Goal: Transaction & Acquisition: Purchase product/service

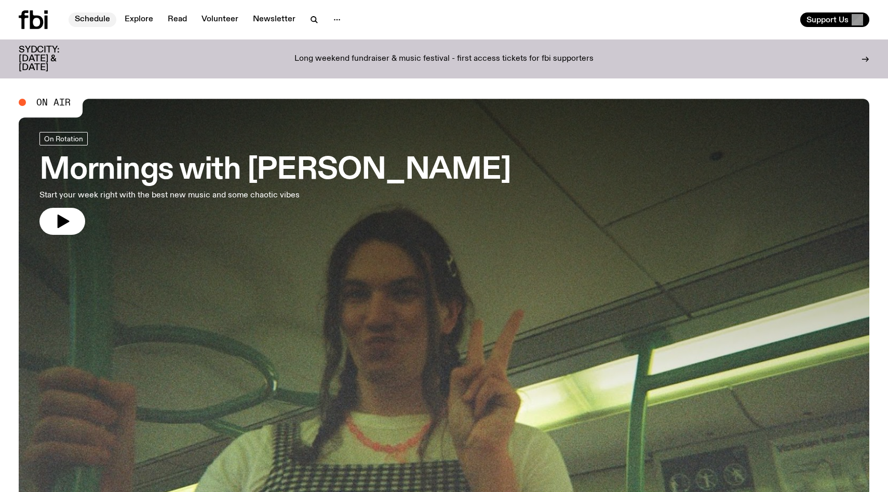
click at [82, 19] on link "Schedule" at bounding box center [93, 19] width 48 height 15
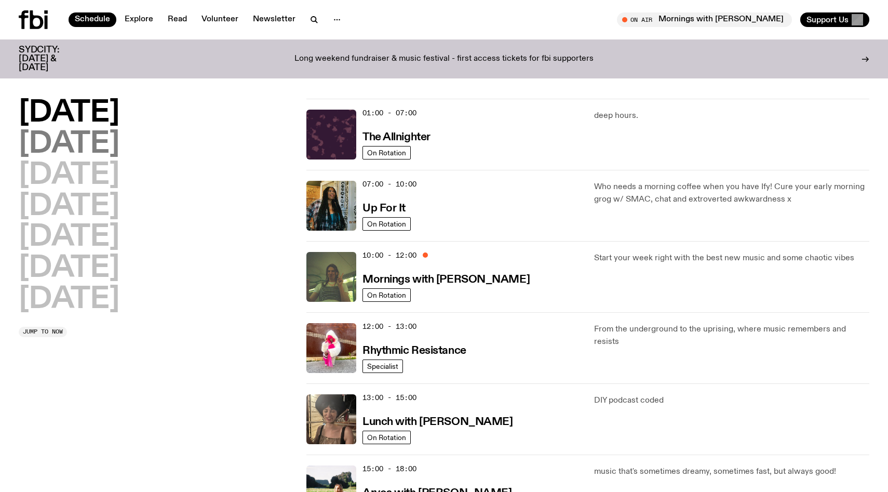
click at [46, 141] on h2 "[DATE]" at bounding box center [69, 144] width 101 height 29
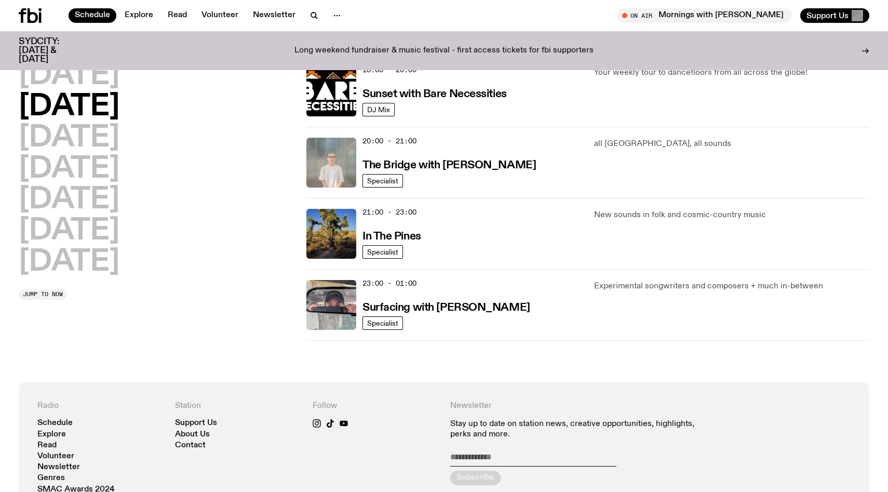
scroll to position [473, 0]
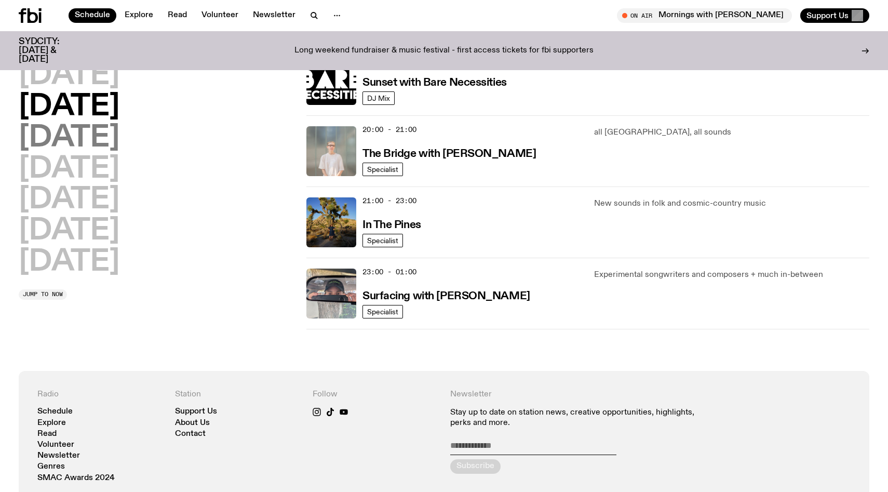
click at [54, 139] on h2 "[DATE]" at bounding box center [69, 138] width 101 height 29
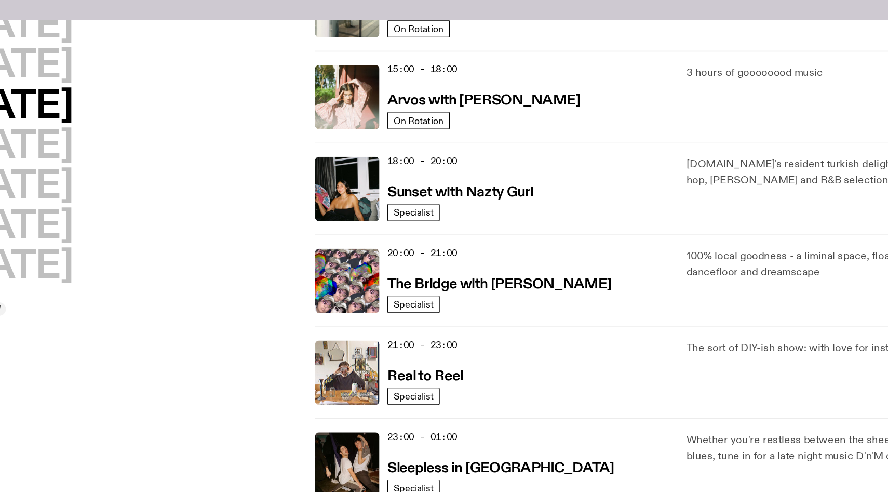
scroll to position [412, 0]
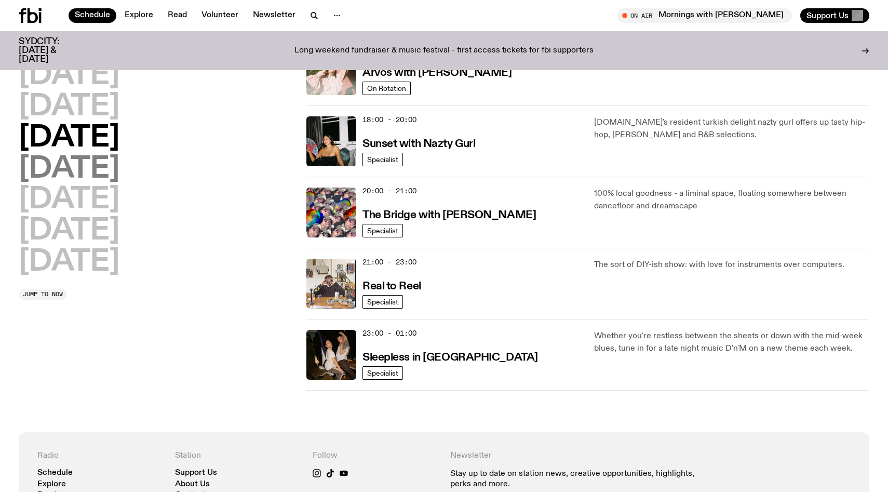
click at [90, 173] on h2 "[DATE]" at bounding box center [69, 169] width 101 height 29
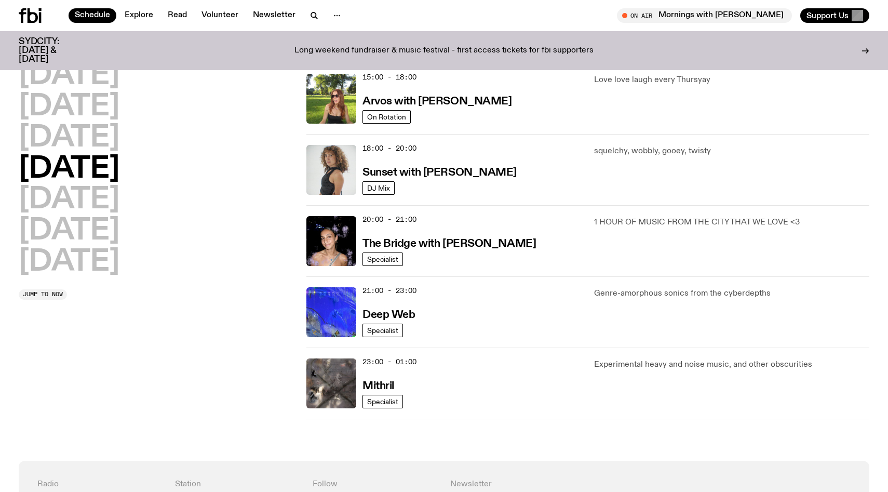
scroll to position [384, 0]
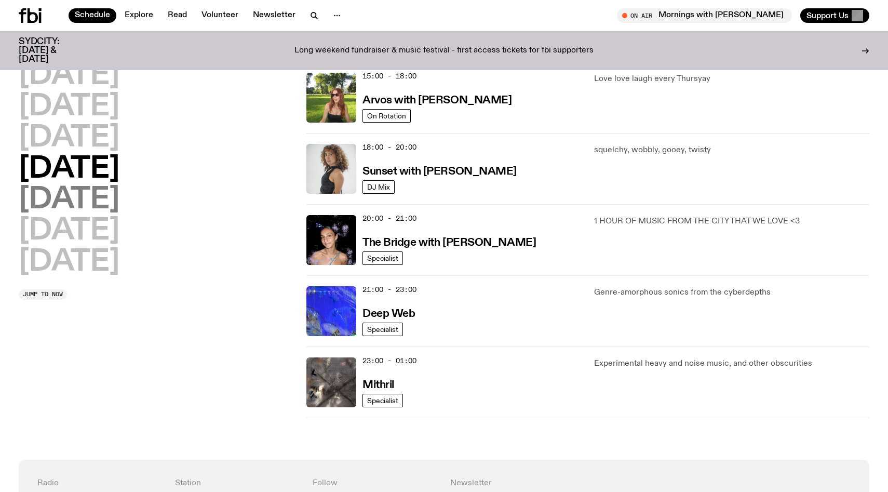
click at [84, 194] on h2 "[DATE]" at bounding box center [69, 199] width 101 height 29
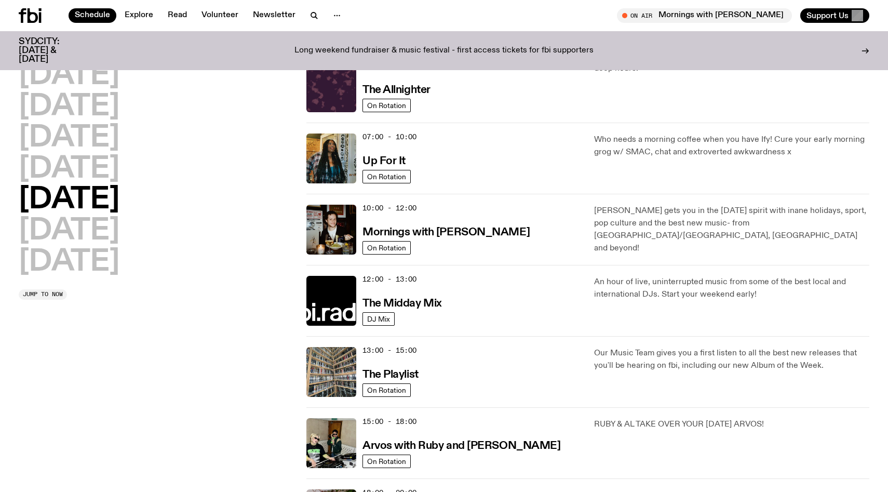
scroll to position [2, 0]
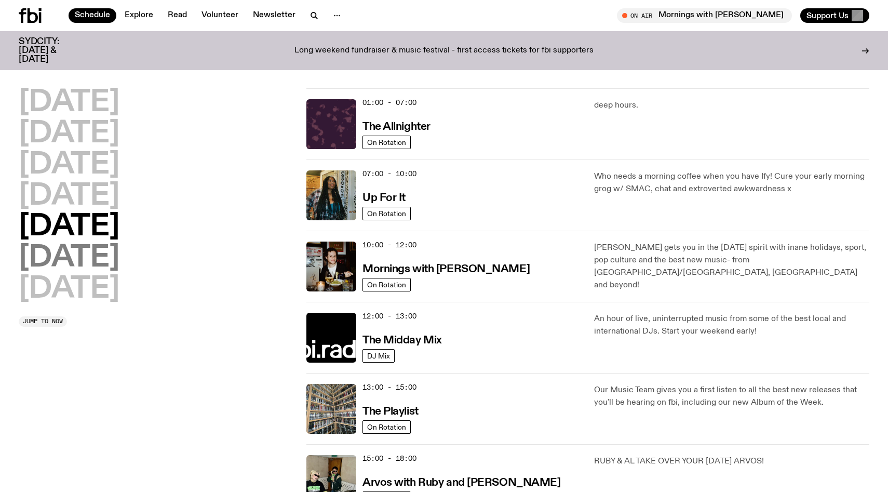
click at [89, 267] on h2 "[DATE]" at bounding box center [69, 258] width 101 height 29
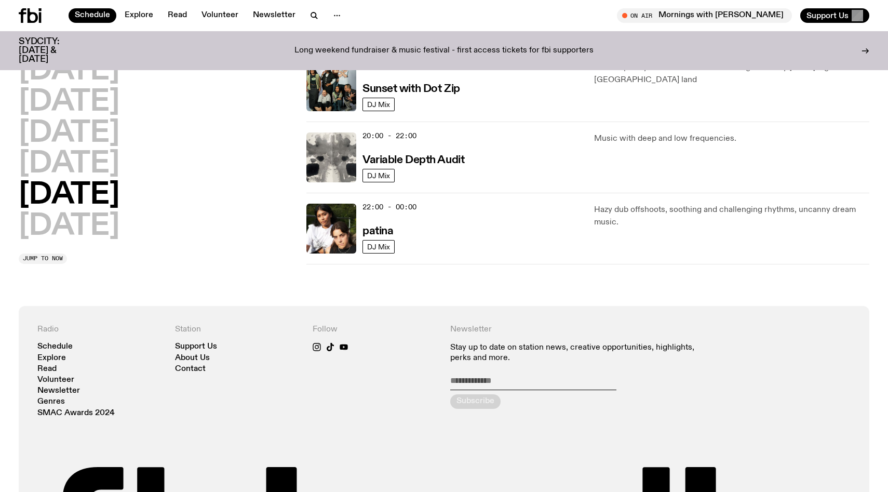
scroll to position [627, 0]
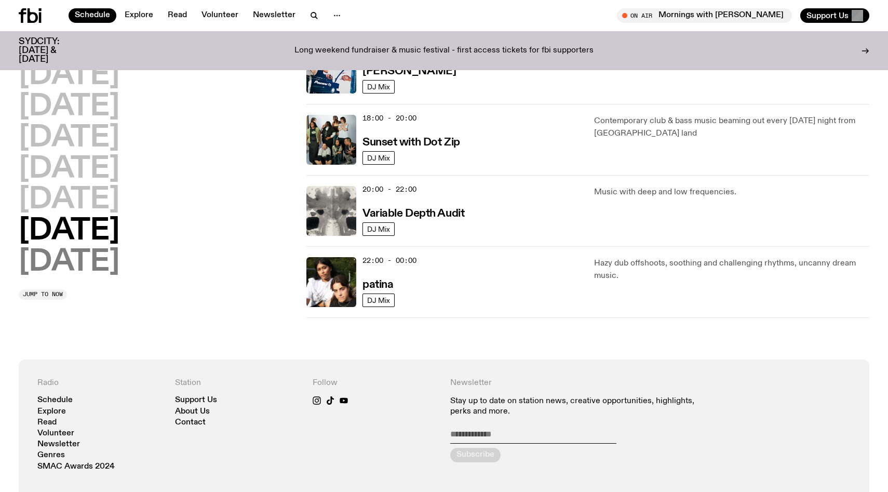
click at [72, 269] on h2 "[DATE]" at bounding box center [69, 262] width 101 height 29
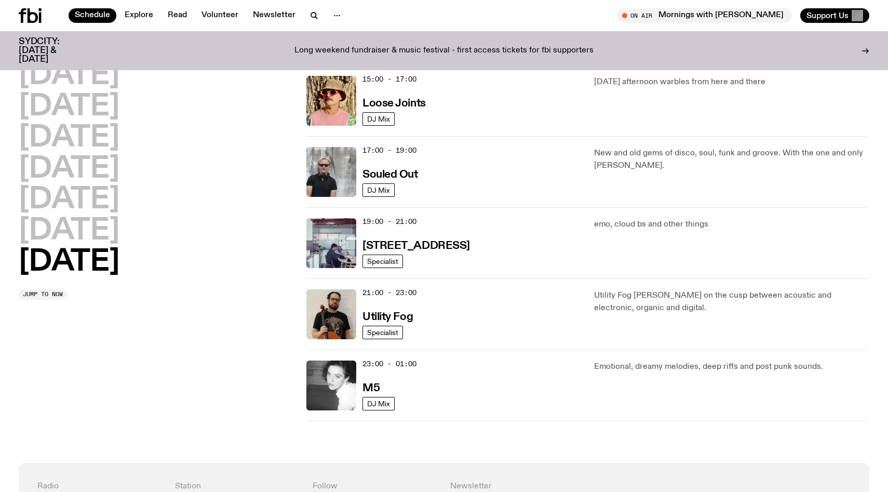
scroll to position [621, 0]
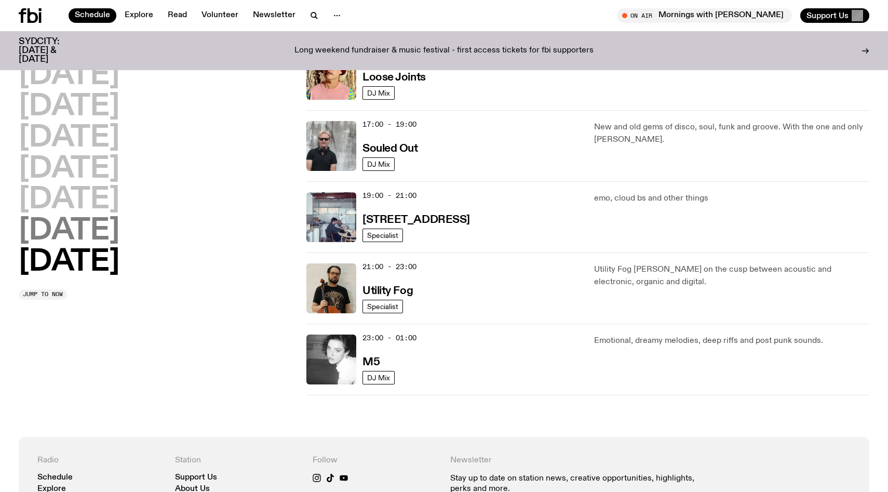
click at [52, 224] on h2 "[DATE]" at bounding box center [69, 231] width 101 height 29
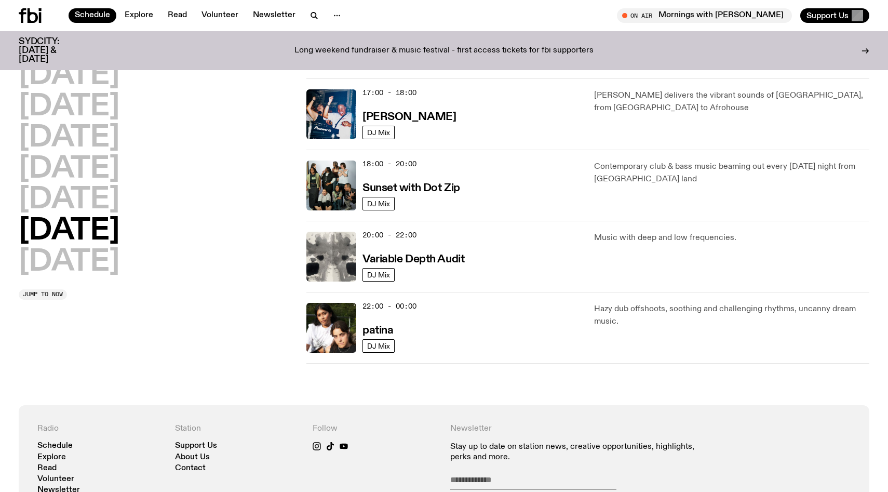
scroll to position [0, 0]
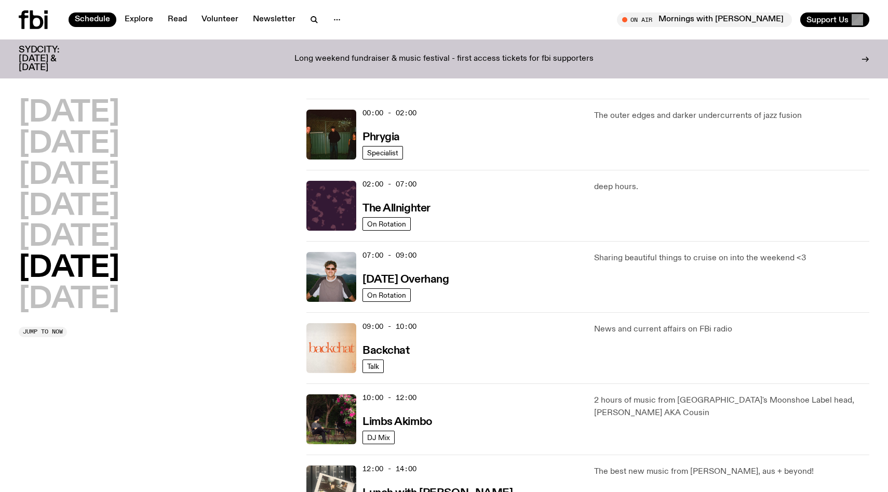
click at [388, 58] on p "Long weekend fundraiser & music festival - first access tickets for fbi support…" at bounding box center [444, 59] width 299 height 9
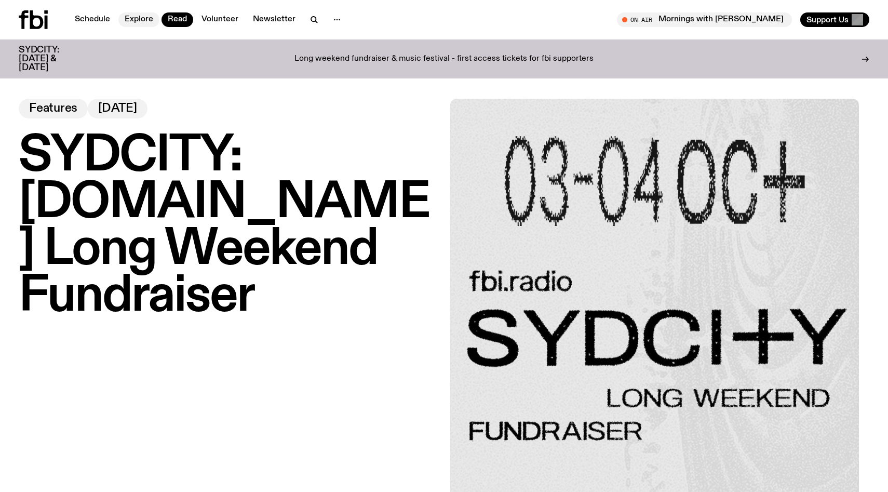
click at [125, 20] on link "Explore" at bounding box center [138, 19] width 41 height 15
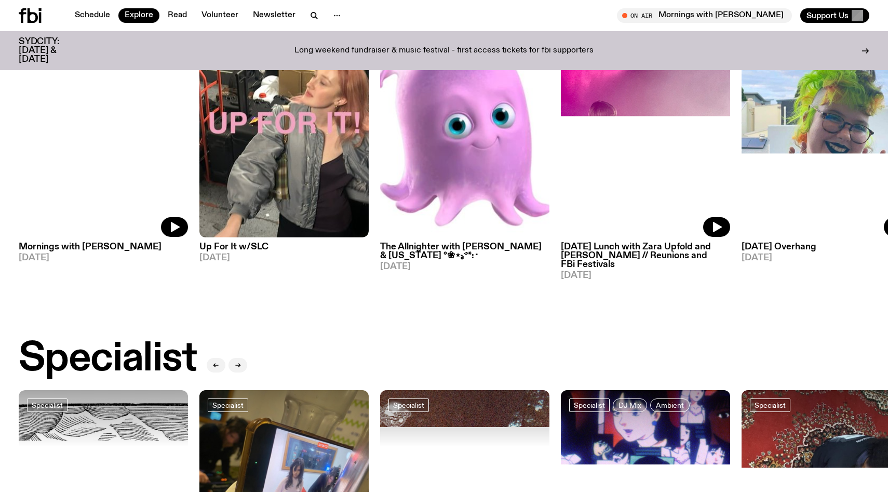
scroll to position [745, 0]
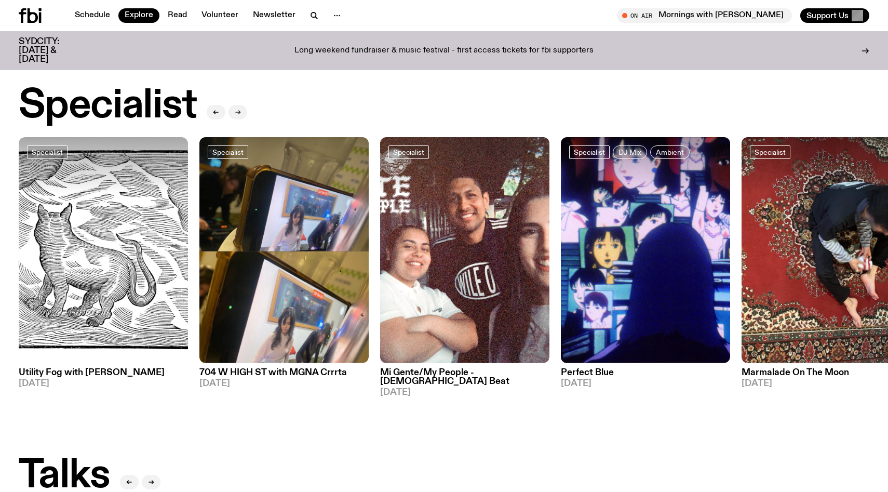
click at [241, 109] on button "button" at bounding box center [238, 112] width 19 height 15
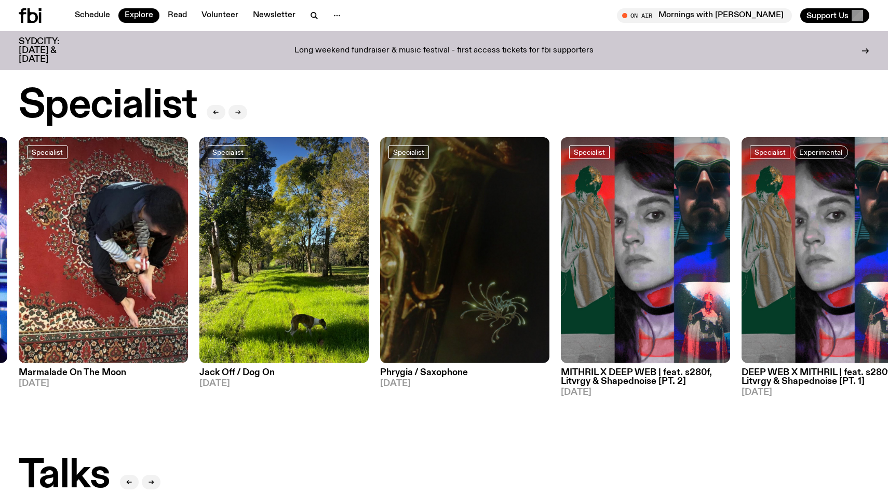
click at [241, 109] on button "button" at bounding box center [238, 112] width 19 height 15
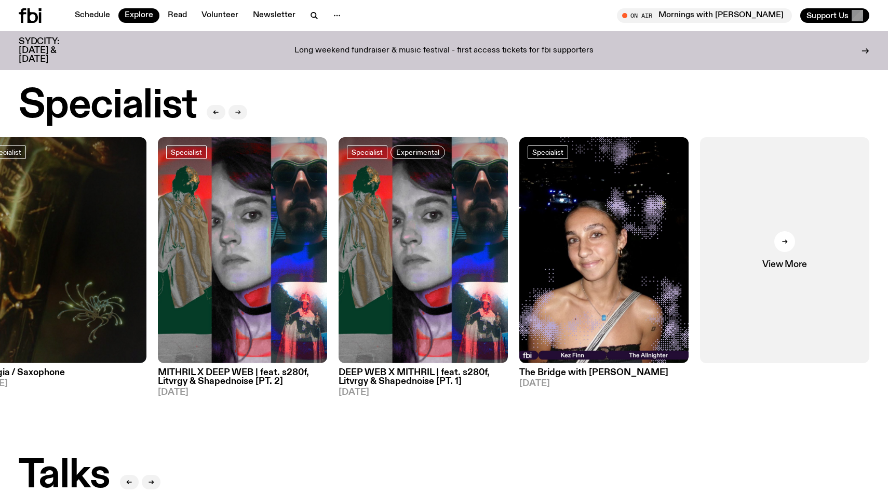
click at [241, 109] on button "button" at bounding box center [238, 112] width 19 height 15
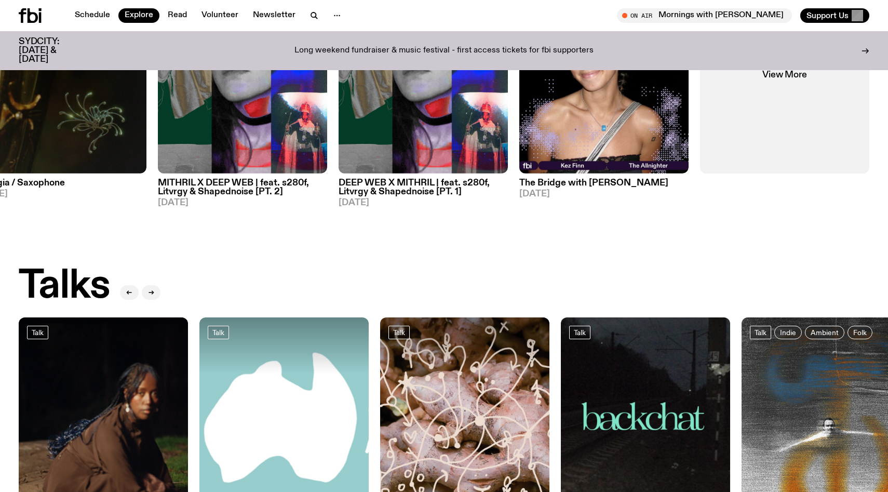
scroll to position [1128, 0]
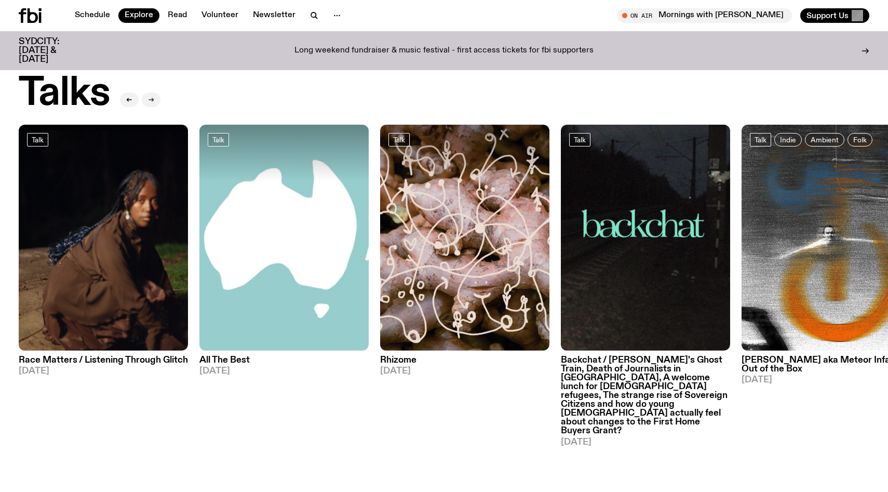
click at [150, 98] on icon "button" at bounding box center [151, 100] width 6 height 6
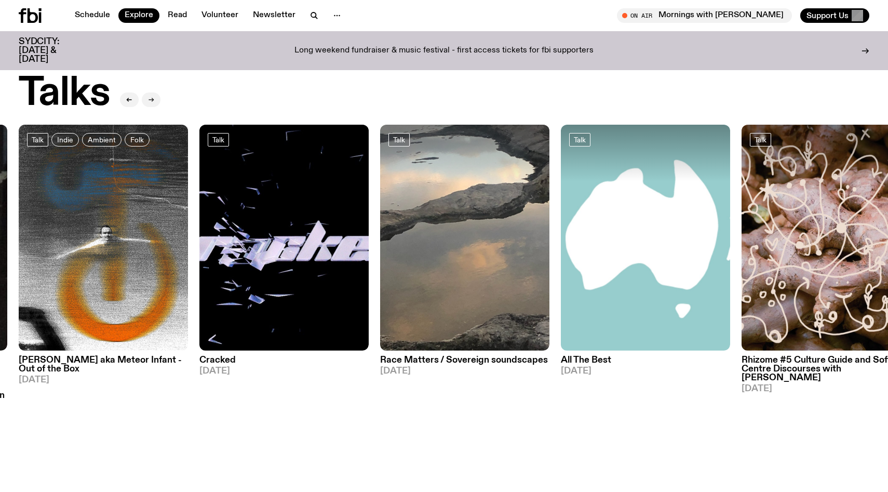
click at [150, 98] on icon "button" at bounding box center [151, 100] width 6 height 6
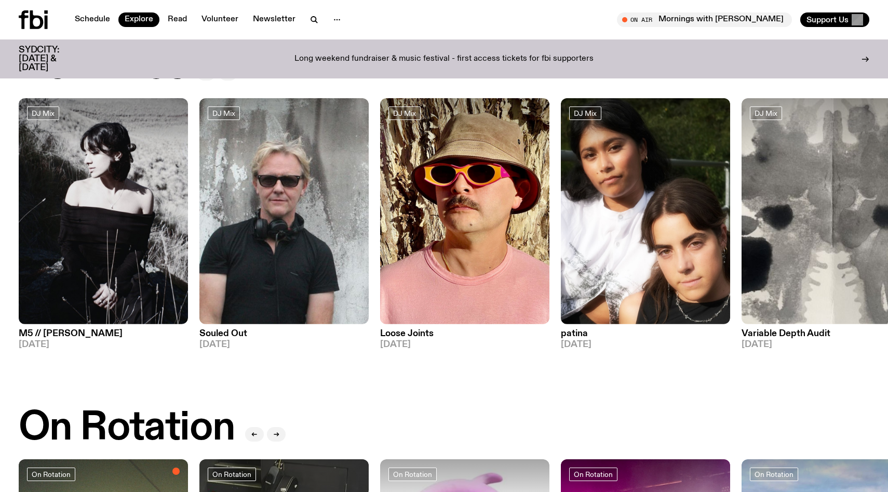
scroll to position [0, 0]
